Goal: Download file/media

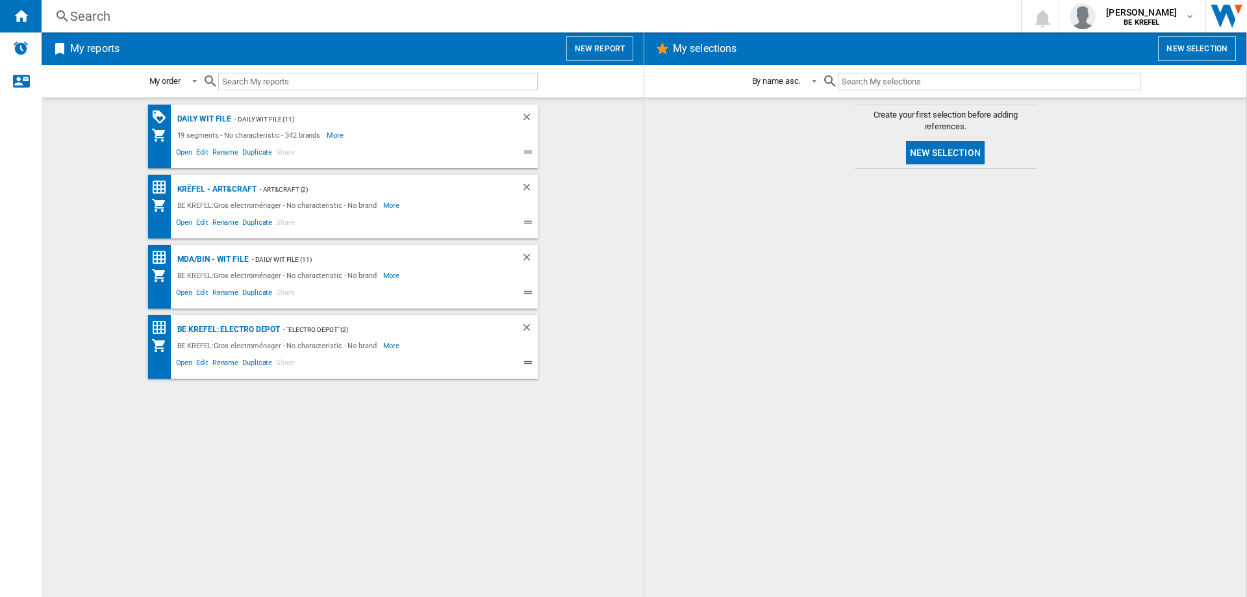
click at [108, 10] on div "Search" at bounding box center [528, 16] width 917 height 18
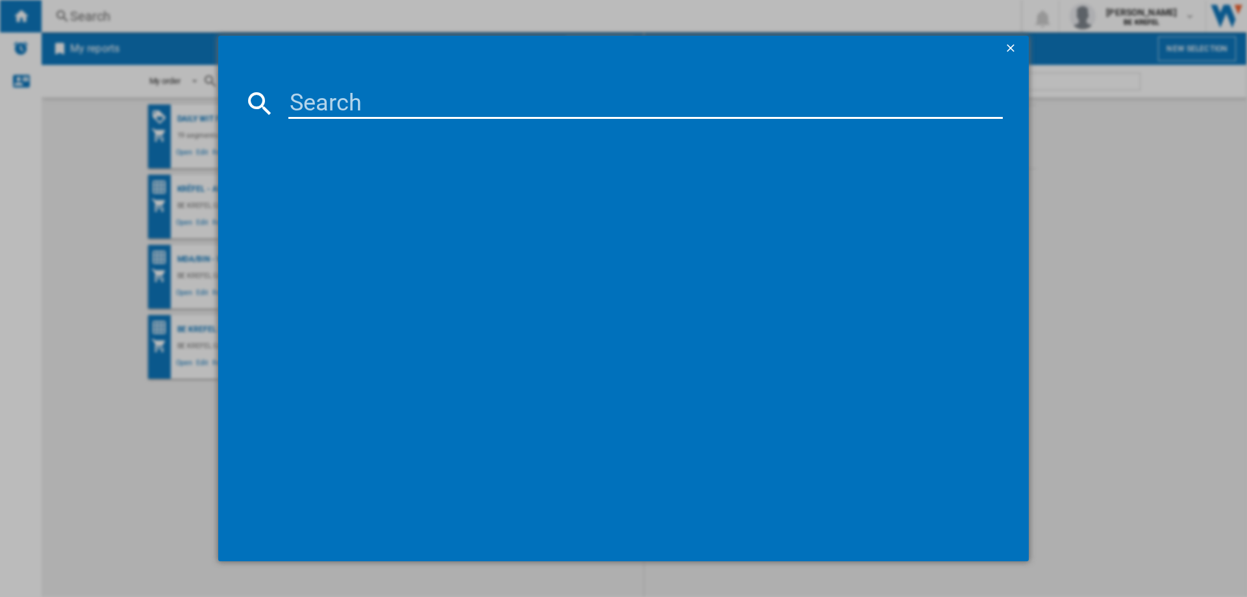
click at [391, 91] on input at bounding box center [645, 103] width 714 height 31
type input "21009002"
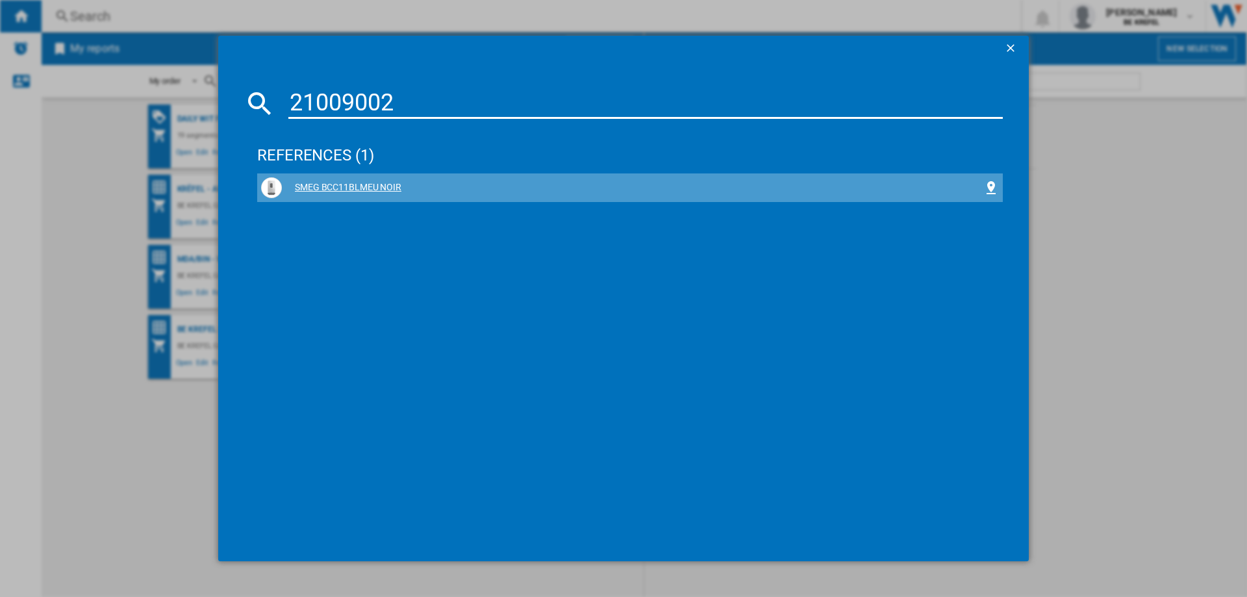
click at [363, 181] on div "SMEG BCC11BLMEU NOIR" at bounding box center [632, 187] width 701 height 13
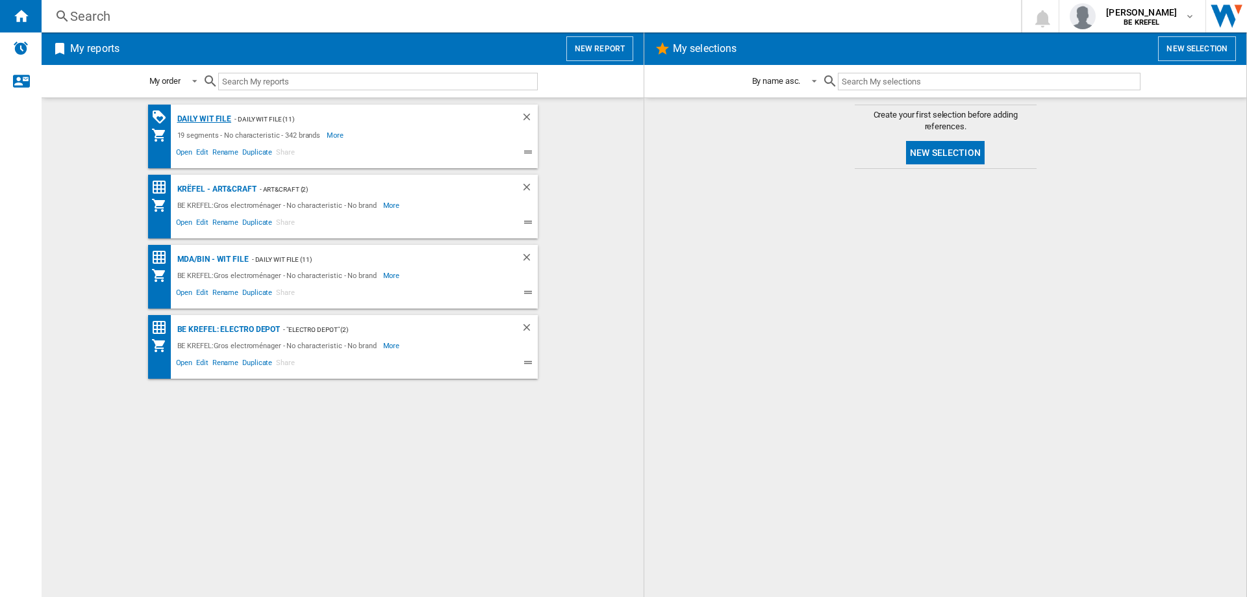
click at [190, 121] on div "Daily WIT file" at bounding box center [203, 119] width 58 height 16
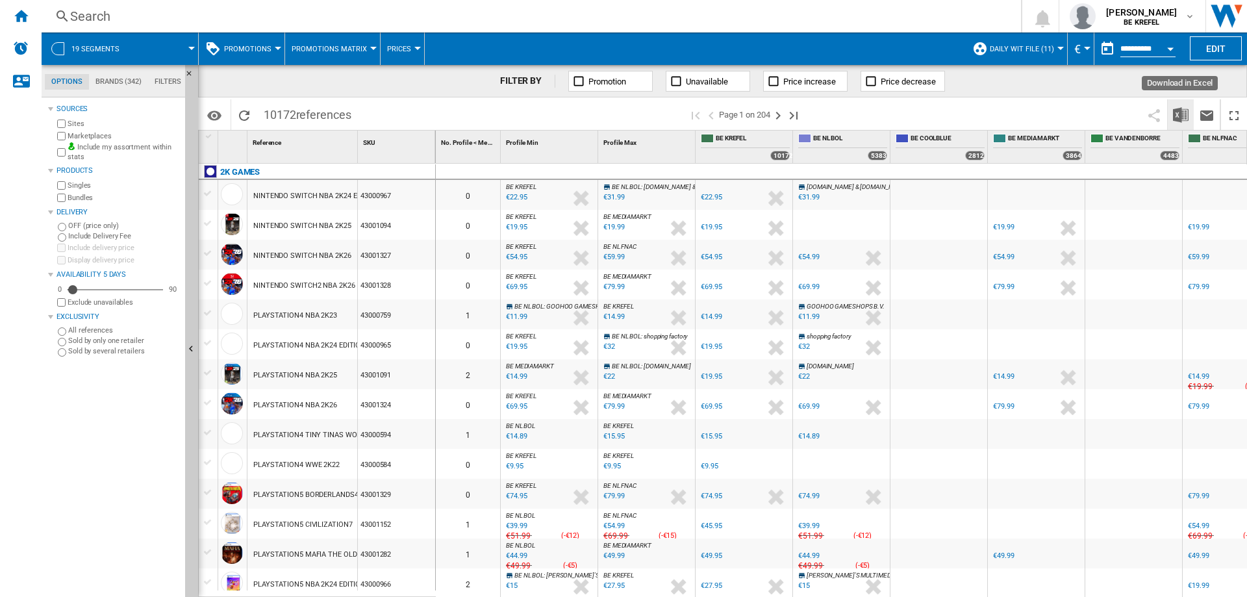
click at [1174, 118] on img "Download in Excel" at bounding box center [1181, 115] width 16 height 16
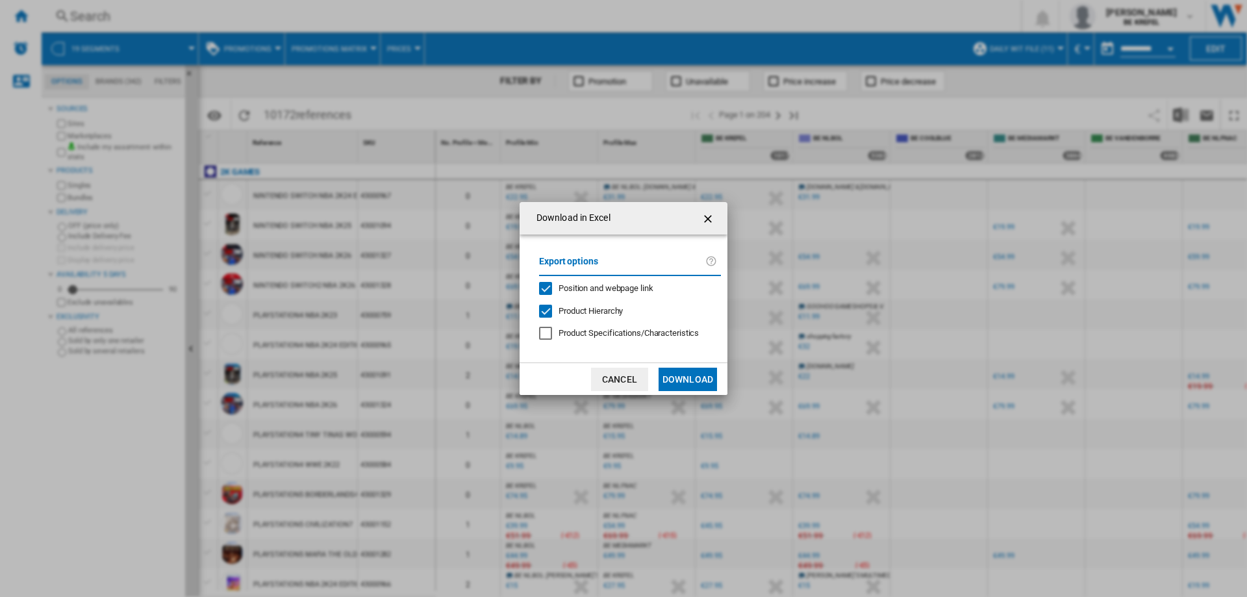
click at [677, 378] on button "Download" at bounding box center [687, 378] width 58 height 23
